Goal: Information Seeking & Learning: Learn about a topic

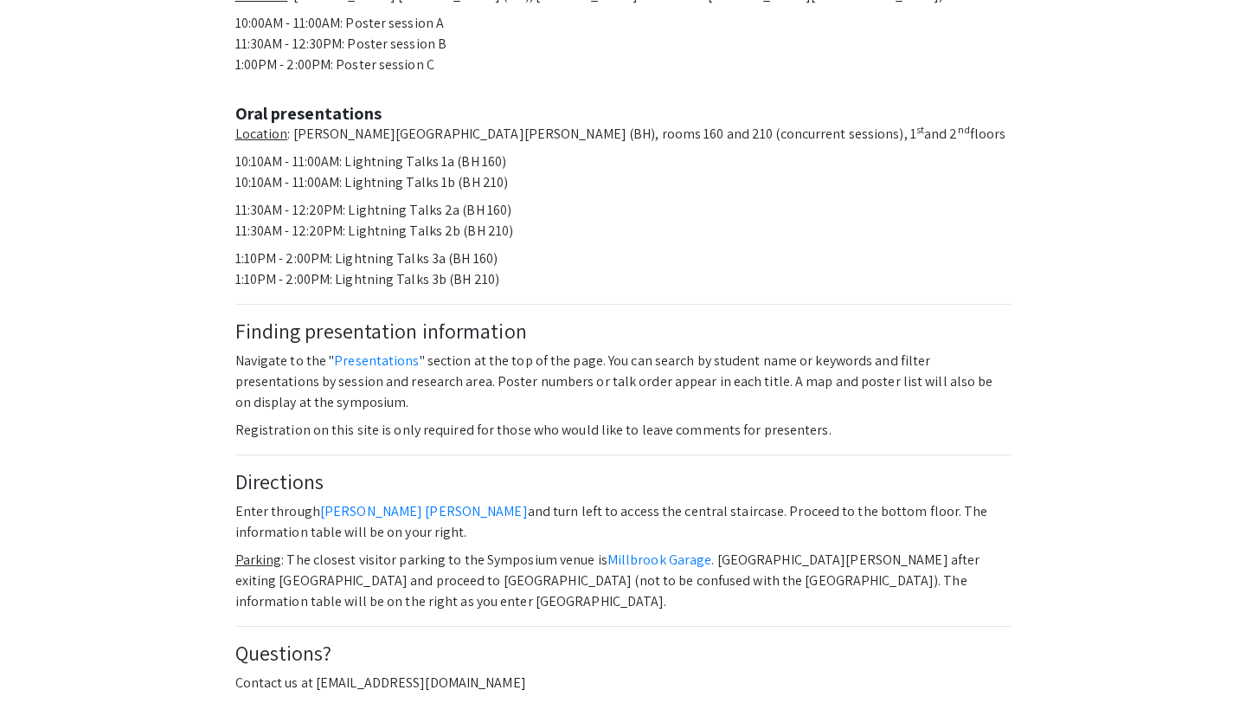
scroll to position [502, 0]
click at [363, 350] on link "Presentations" at bounding box center [376, 359] width 85 height 18
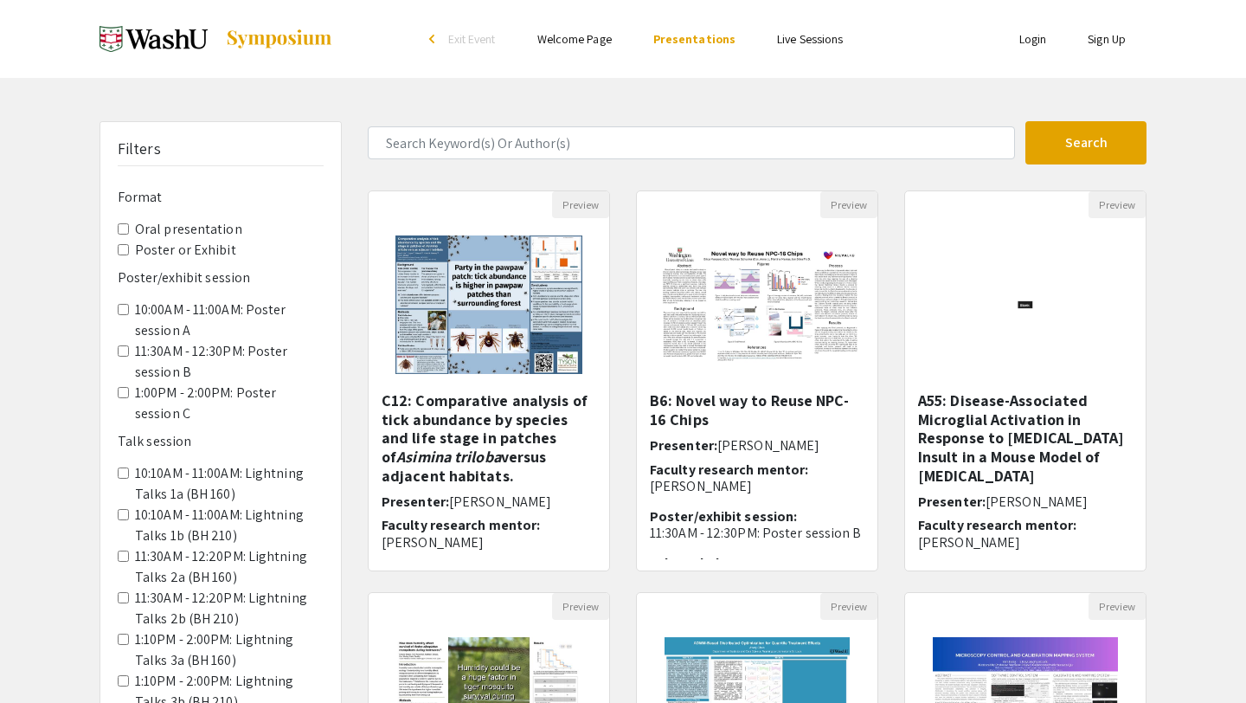
click at [125, 394] on C "1:00PM - 2:00PM: Poster session C" at bounding box center [123, 392] width 11 height 11
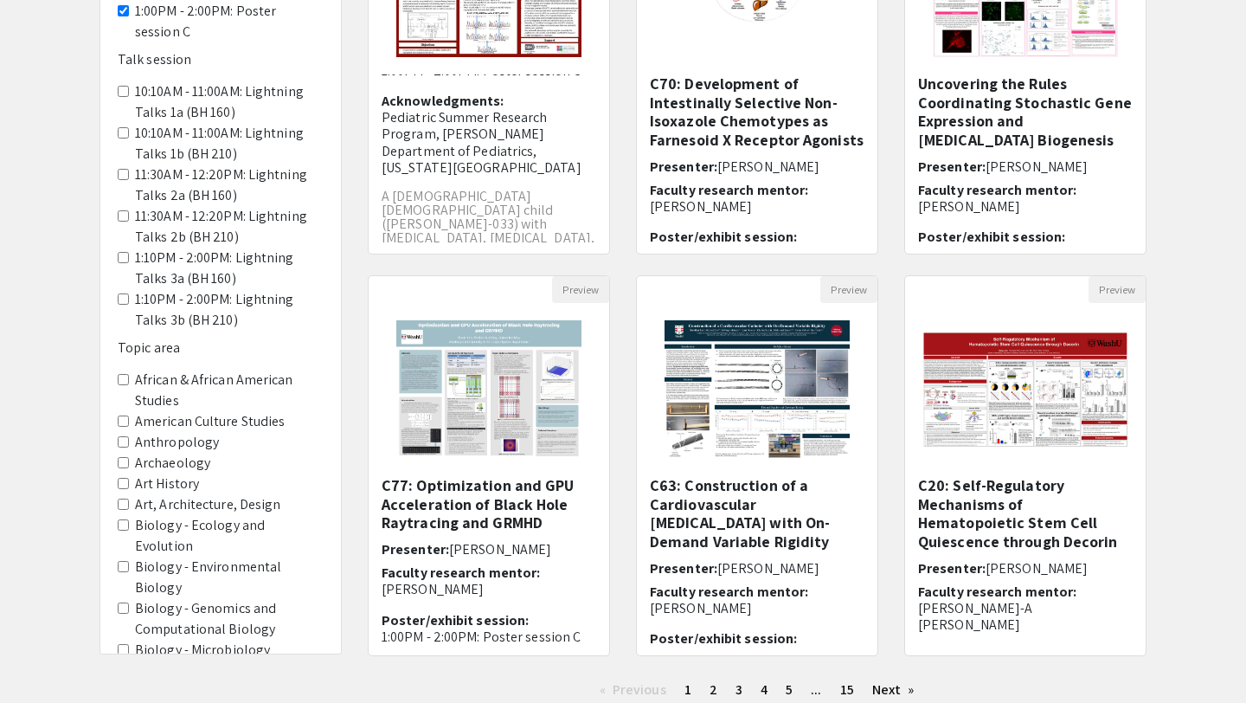
scroll to position [70, 0]
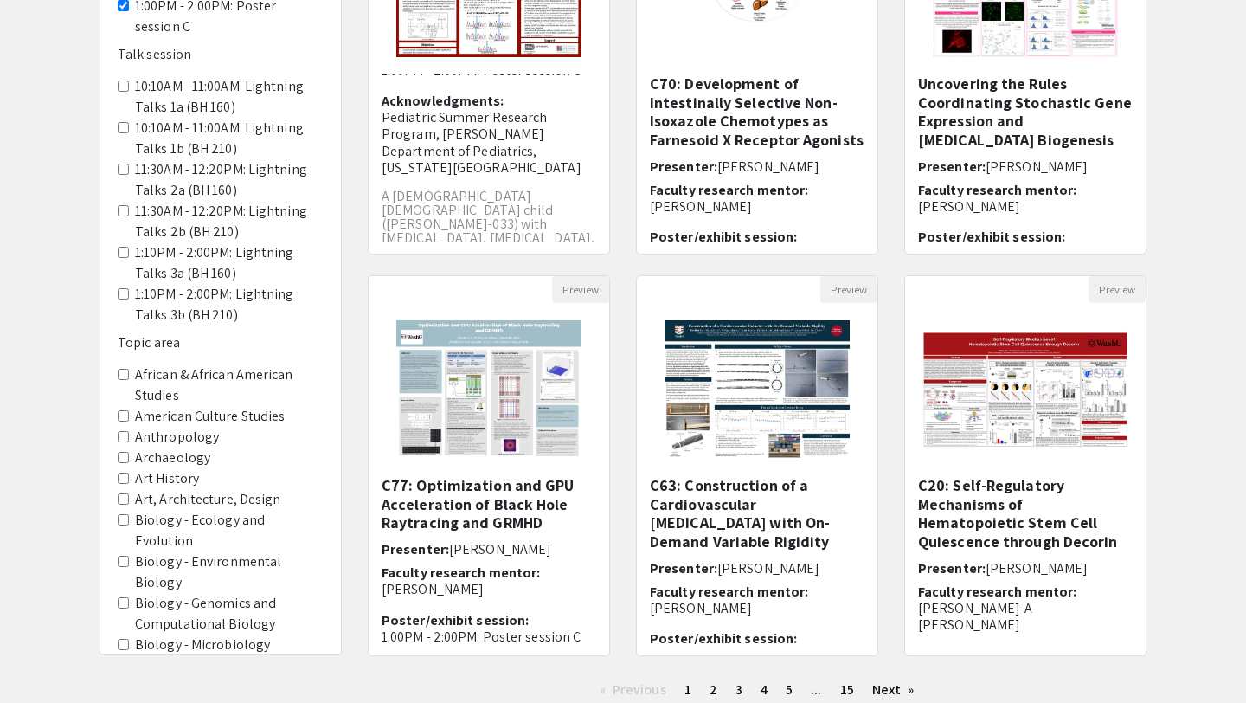
click at [124, 597] on Biology "Biology - Genomics and Computational Biology" at bounding box center [123, 602] width 11 height 11
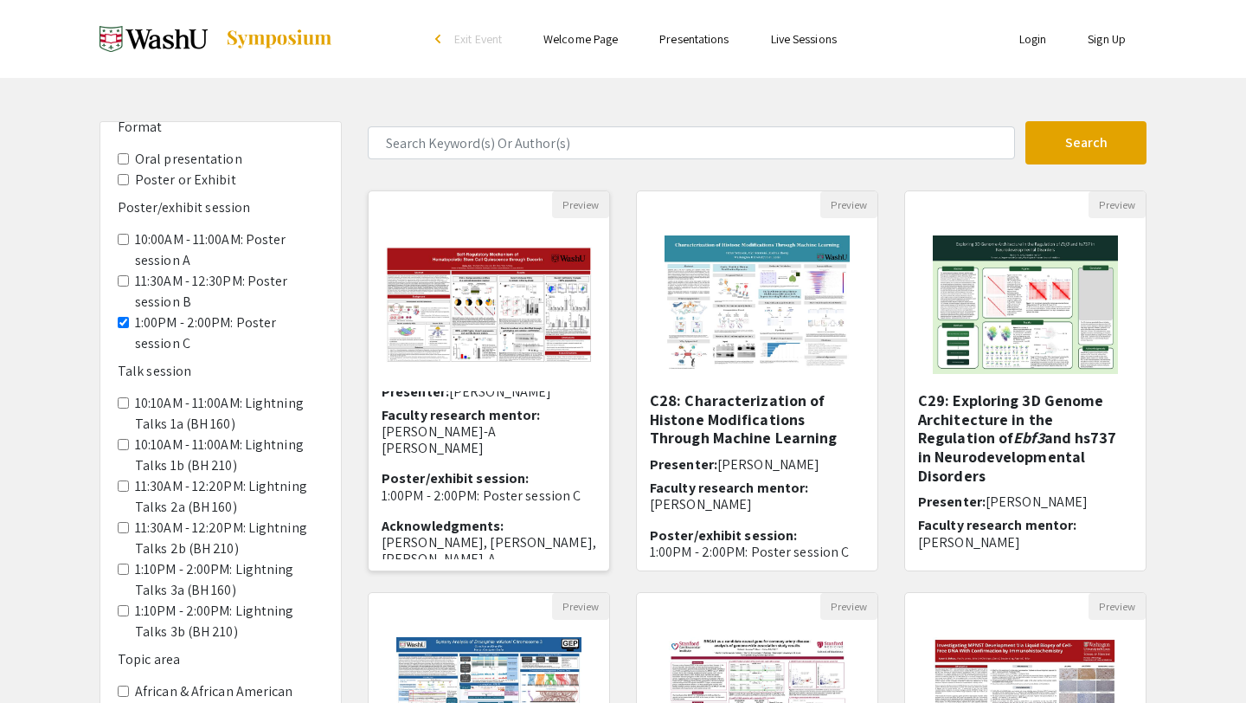
scroll to position [166, 0]
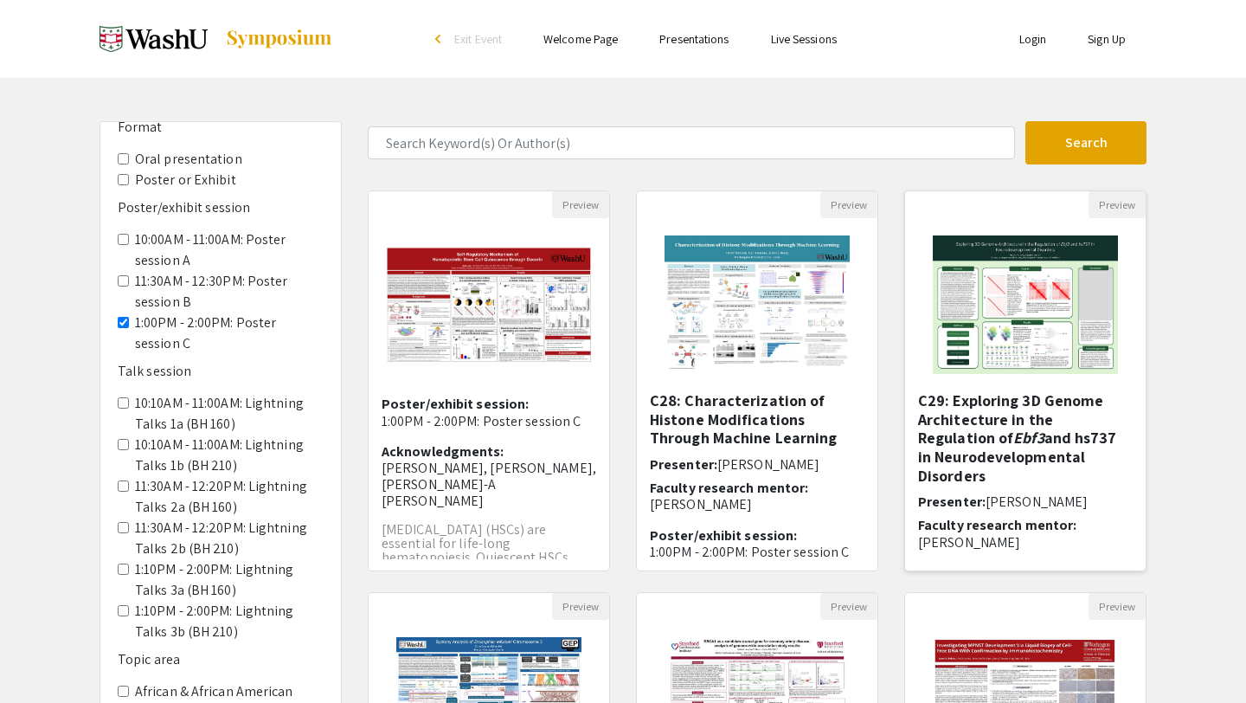
click at [977, 450] on h5 "C29: Exploring 3D Genome Architecture in the Regulation of Ebf3 and hs737 in Ne…" at bounding box center [1025, 437] width 215 height 93
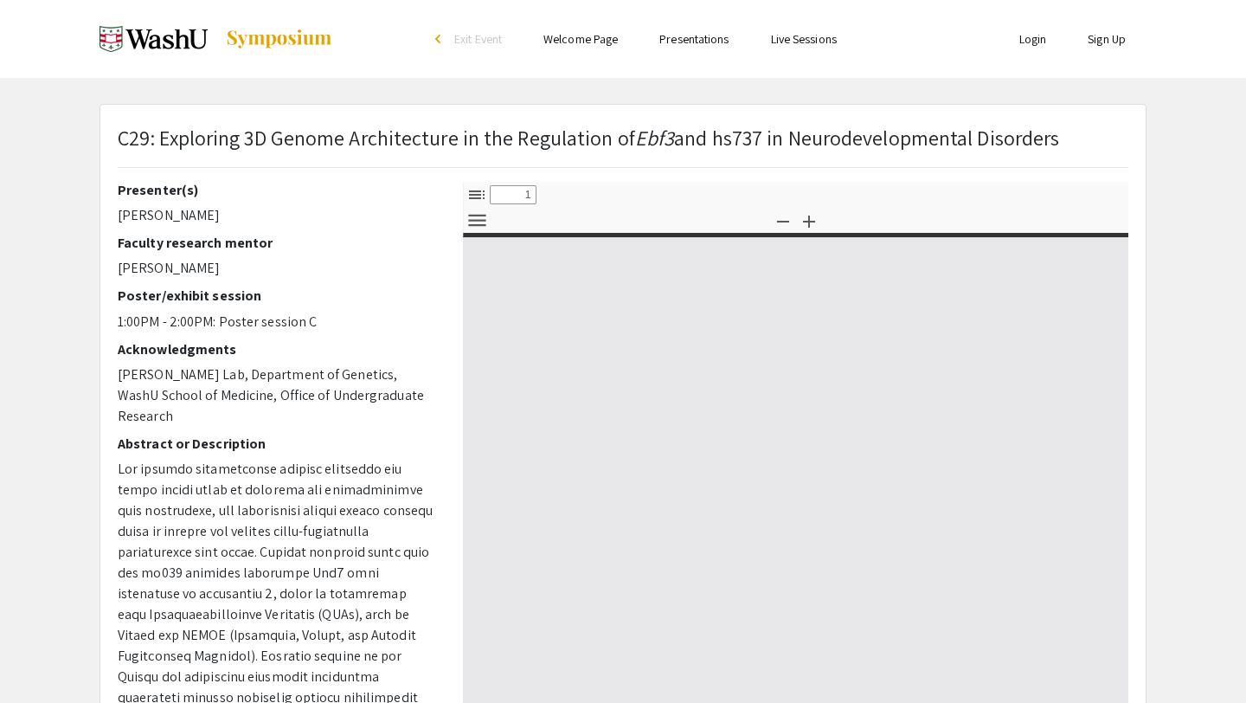
select select "custom"
type input "0"
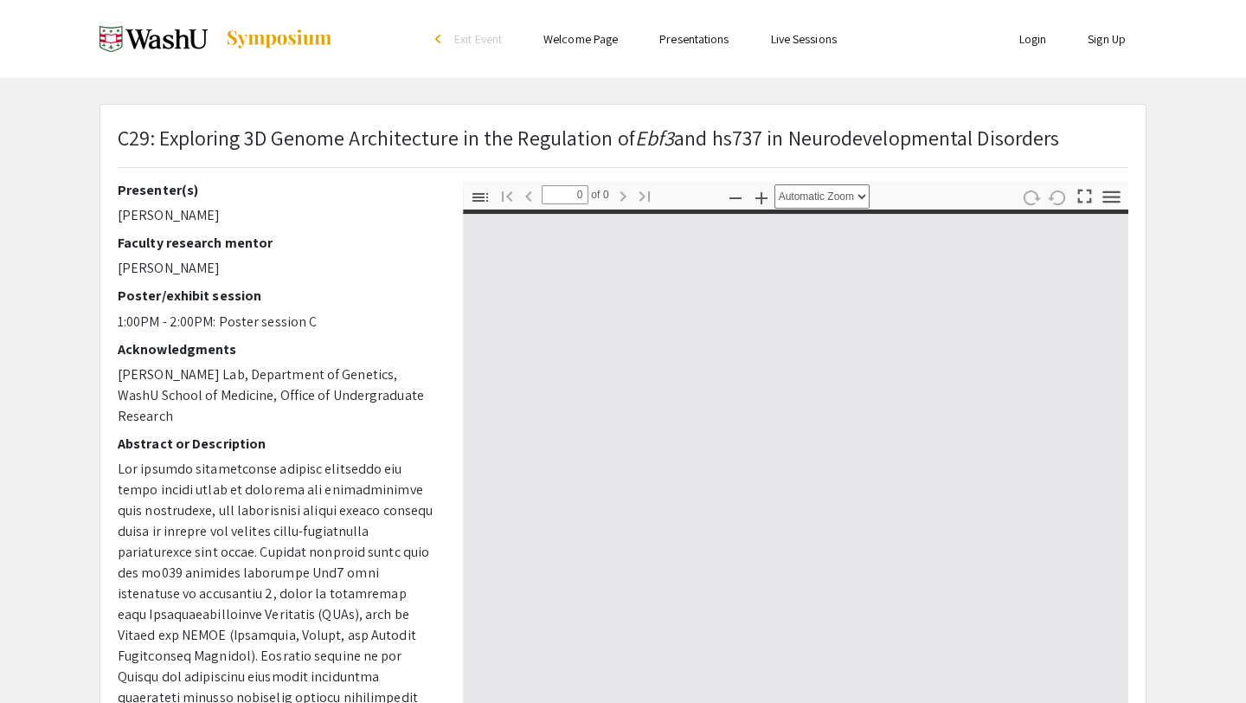
select select "custom"
type input "1"
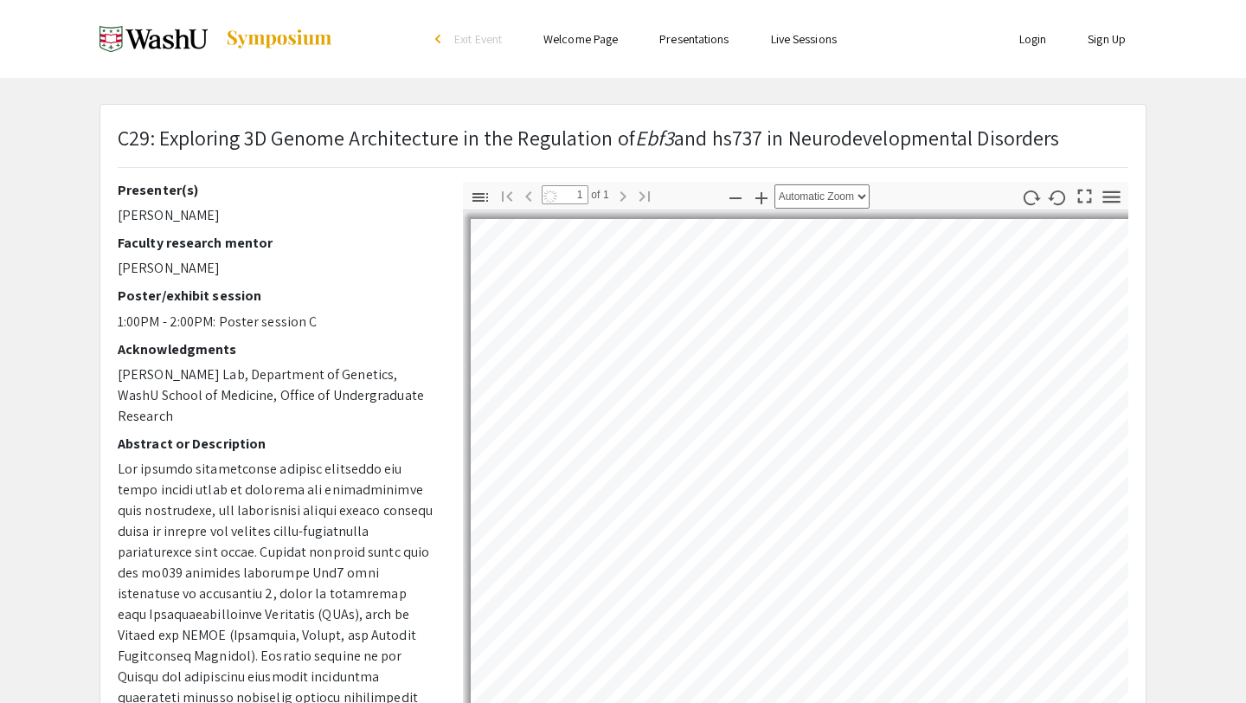
select select "auto"
